Goal: Task Accomplishment & Management: Manage account settings

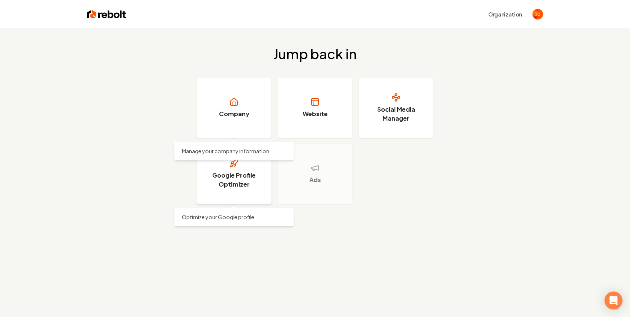
click at [237, 164] on icon at bounding box center [233, 163] width 9 height 9
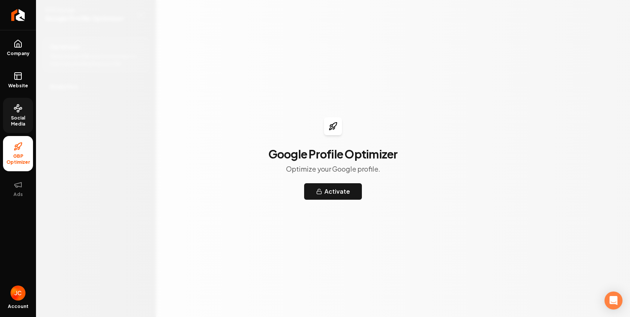
click at [29, 117] on span "Social Media" at bounding box center [18, 121] width 30 height 12
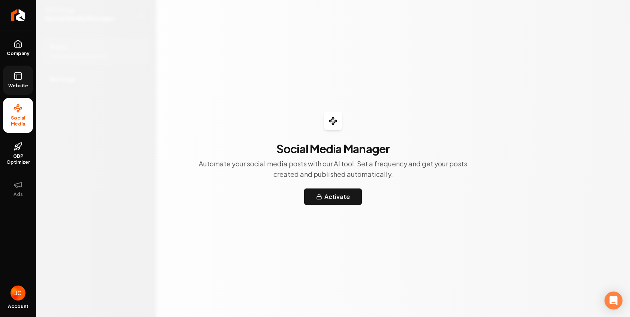
click at [20, 81] on link "Website" at bounding box center [18, 80] width 30 height 29
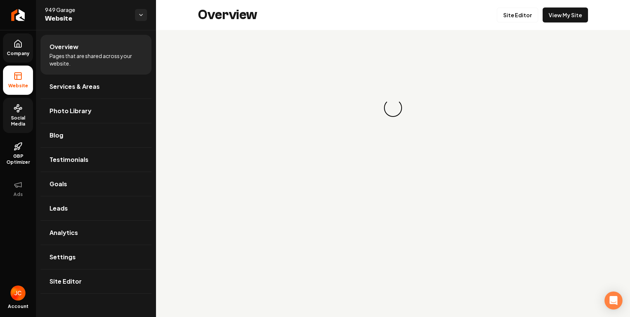
click at [21, 49] on link "Company" at bounding box center [18, 47] width 30 height 29
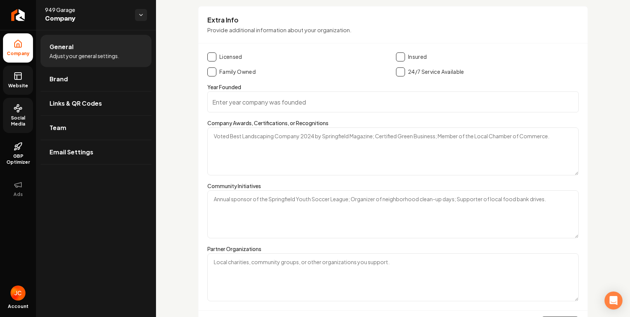
scroll to position [1140, 0]
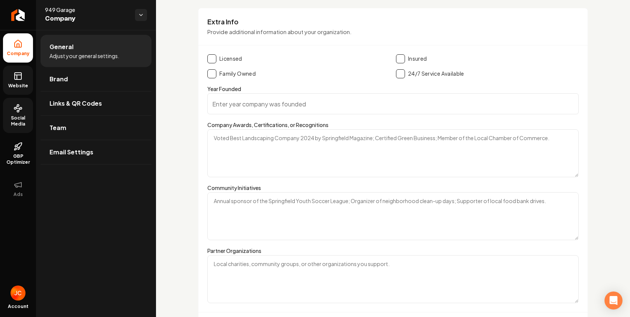
click at [212, 58] on button "Main content area" at bounding box center [211, 58] width 9 height 9
click at [401, 57] on button "Main content area" at bounding box center [400, 58] width 9 height 9
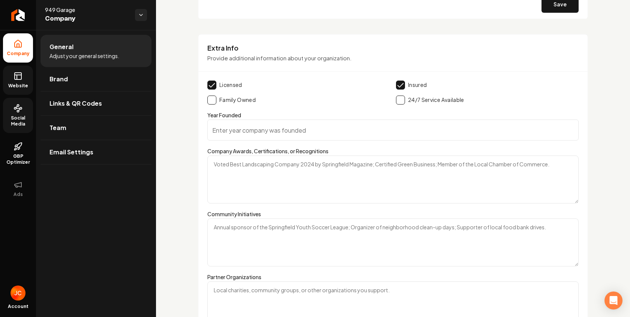
scroll to position [1116, 0]
click at [293, 132] on input "Year Founded" at bounding box center [392, 128] width 371 height 21
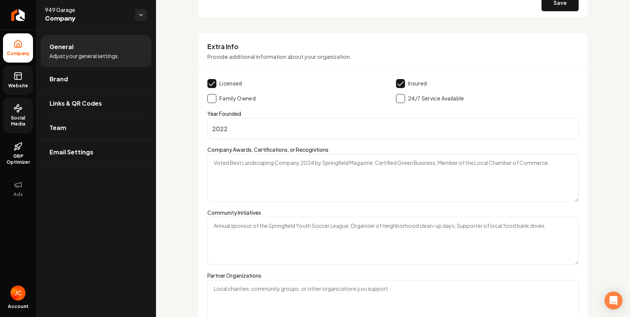
type input "2022"
click at [341, 100] on div "Family Owned" at bounding box center [298, 98] width 182 height 9
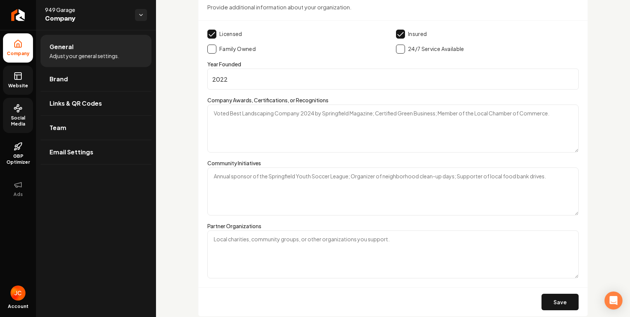
scroll to position [1195, 0]
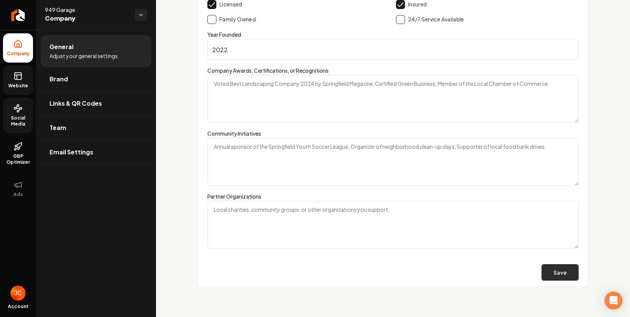
click at [568, 269] on button "Save" at bounding box center [559, 272] width 37 height 16
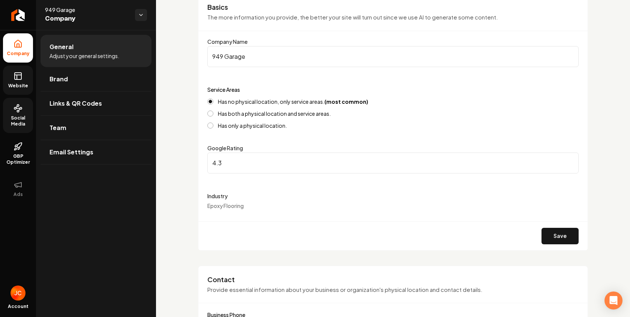
scroll to position [0, 0]
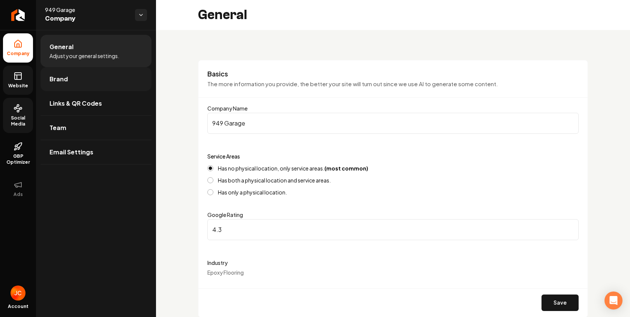
click at [59, 79] on span "Brand" at bounding box center [58, 79] width 18 height 9
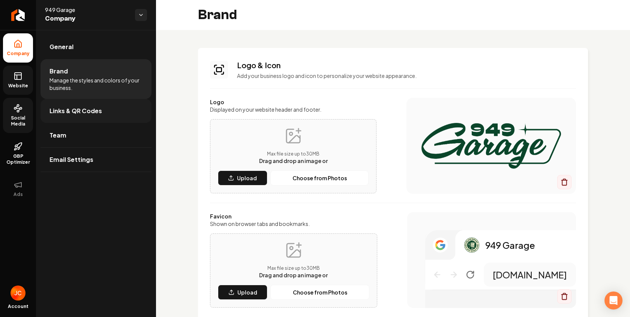
click at [66, 109] on span "Links & QR Codes" at bounding box center [75, 110] width 52 height 9
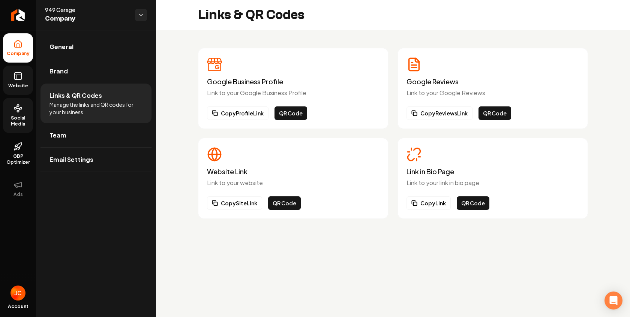
click at [21, 73] on rect at bounding box center [18, 76] width 7 height 7
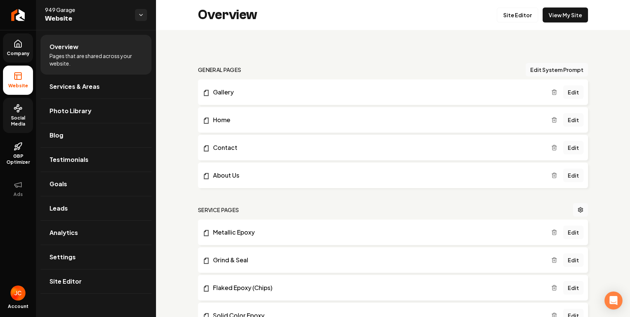
click at [18, 52] on span "Company" at bounding box center [18, 54] width 29 height 6
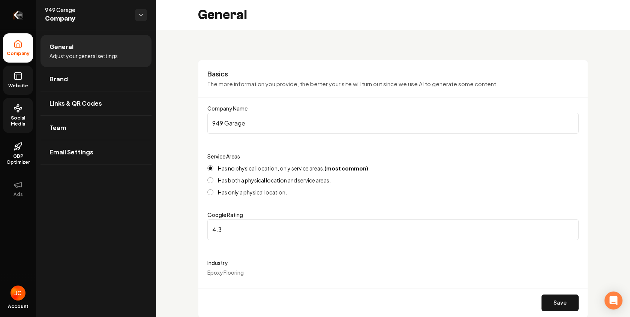
click at [21, 16] on icon "Return to dashboard" at bounding box center [18, 15] width 12 height 12
